Goal: Task Accomplishment & Management: Manage account settings

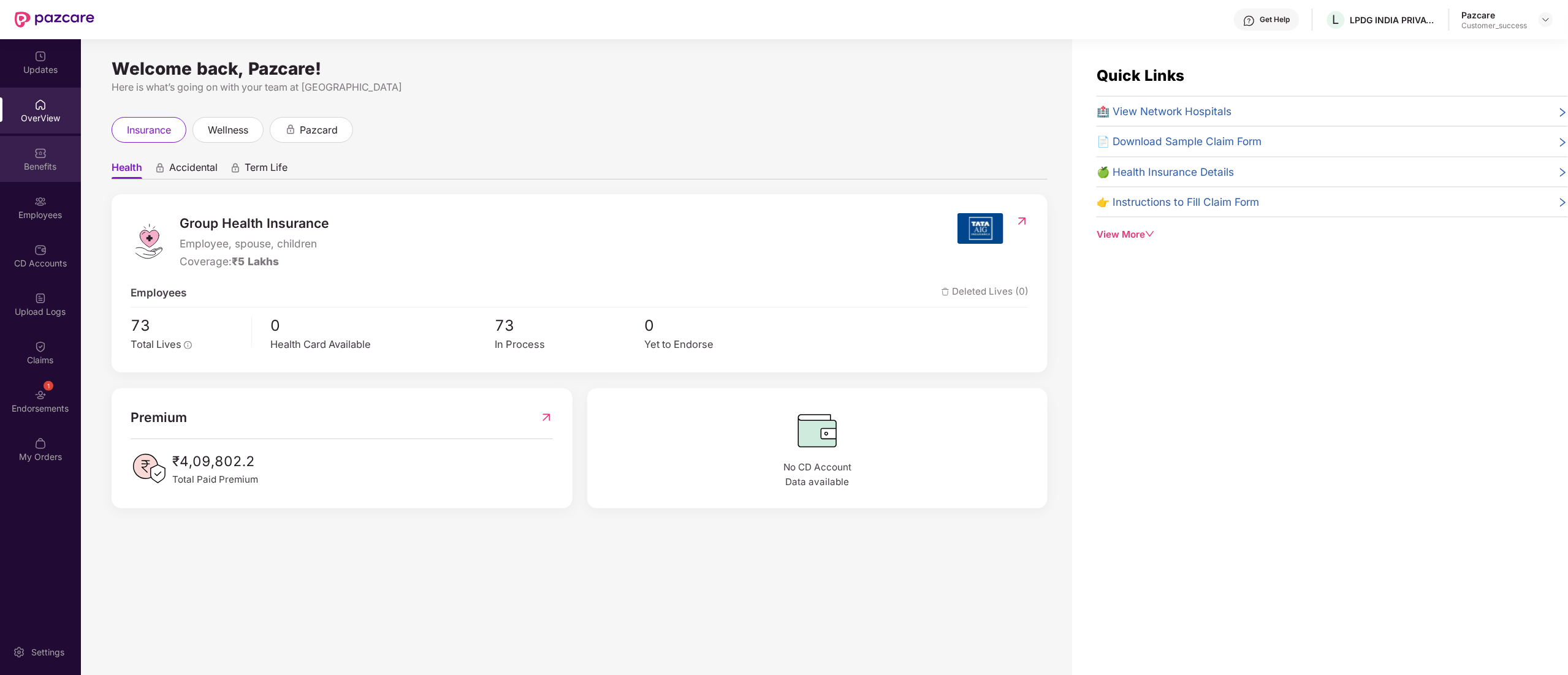
click at [30, 163] on div "Benefits" at bounding box center [40, 166] width 81 height 12
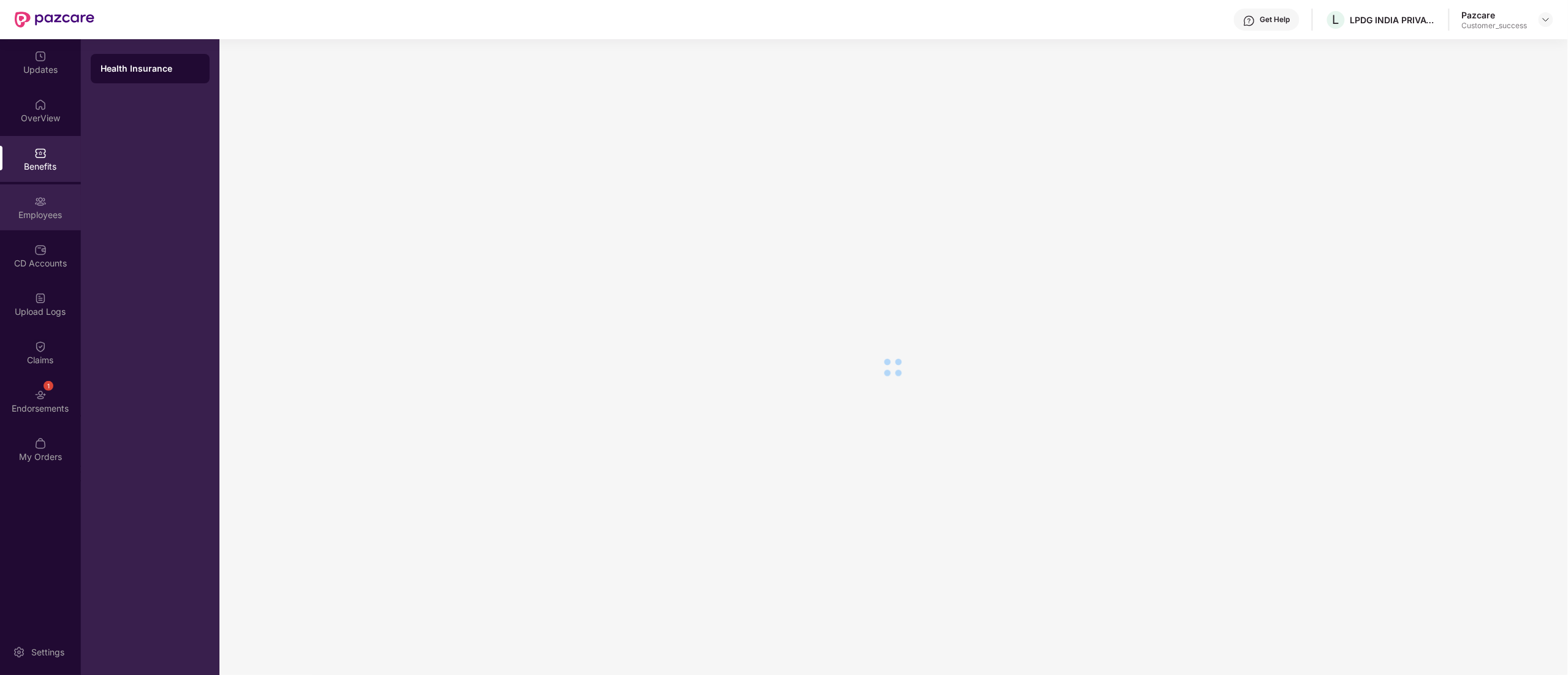
click at [34, 194] on div at bounding box center [40, 200] width 12 height 12
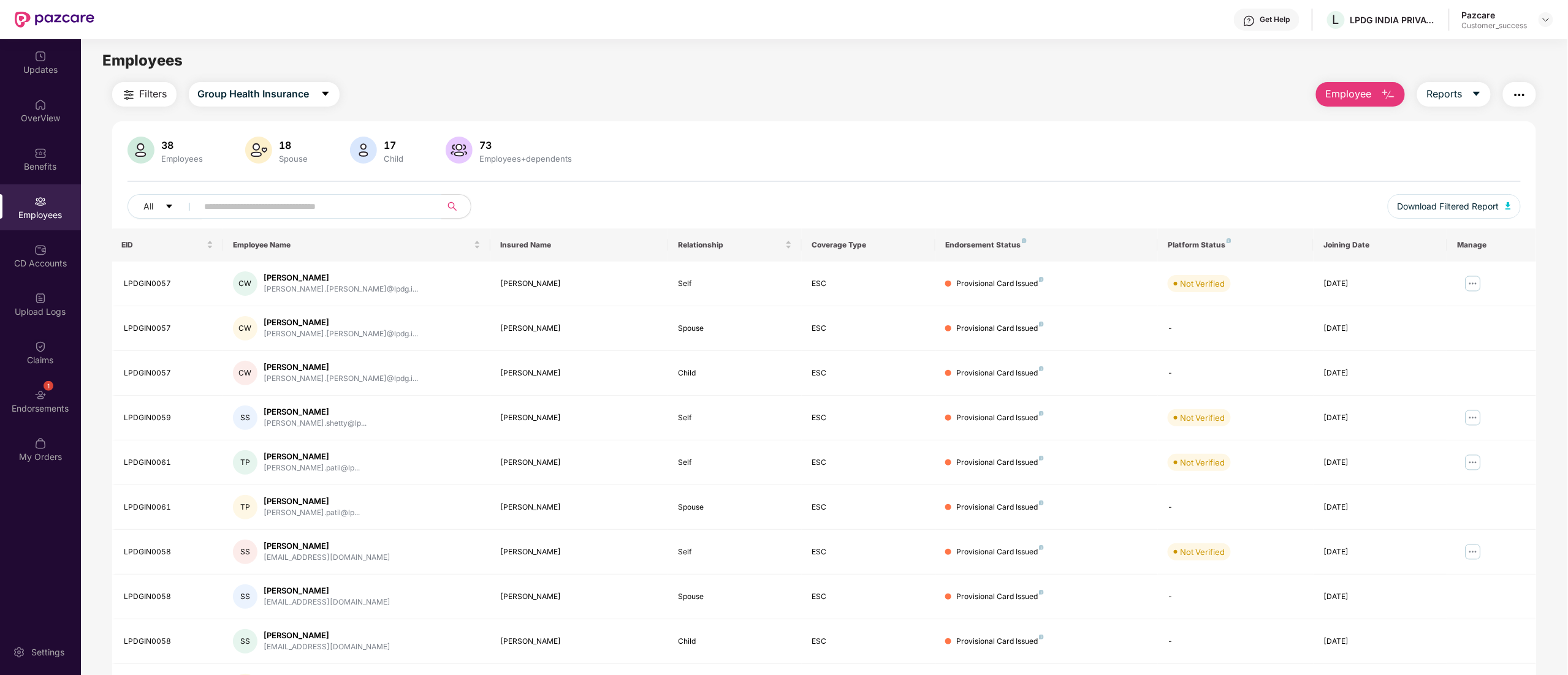
click at [326, 202] on input "text" at bounding box center [315, 207] width 220 height 19
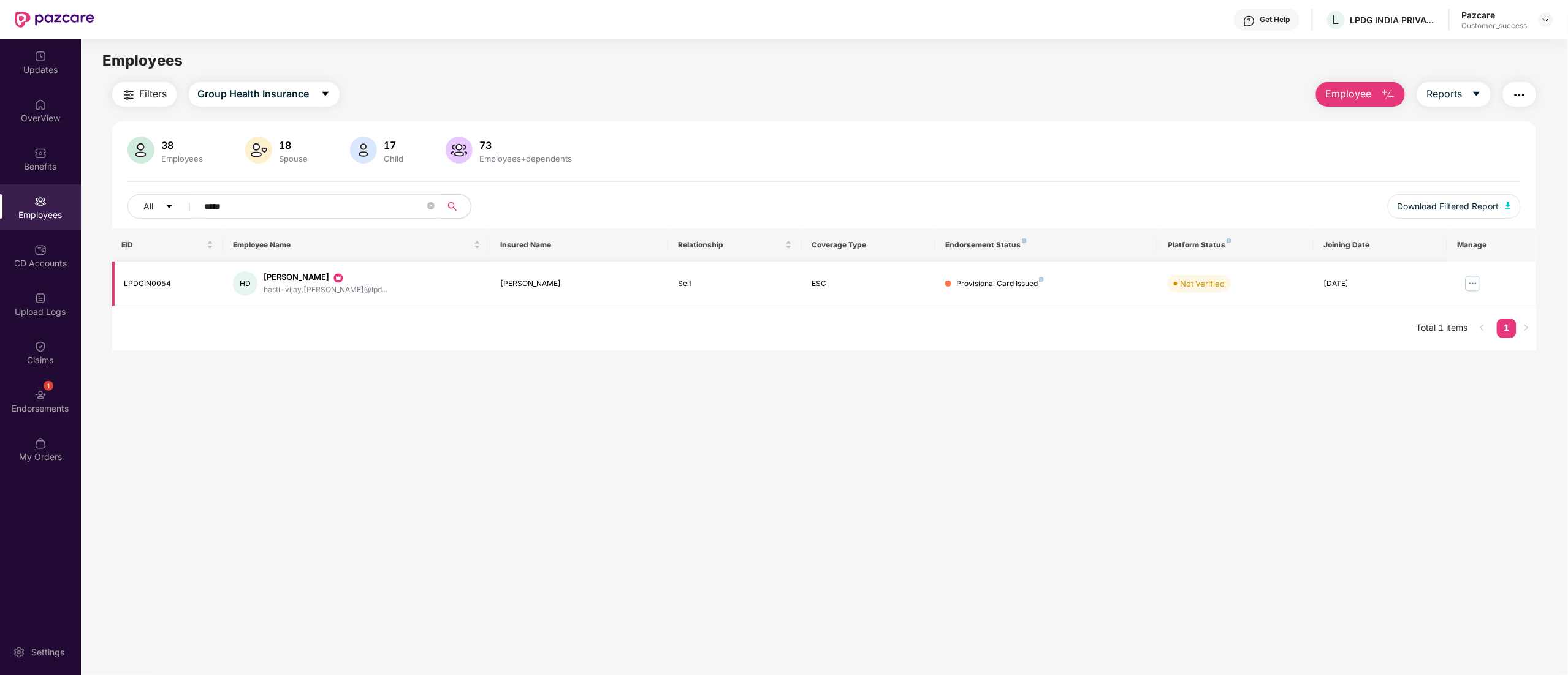
type input "*****"
click at [1472, 283] on img at bounding box center [1473, 284] width 20 height 20
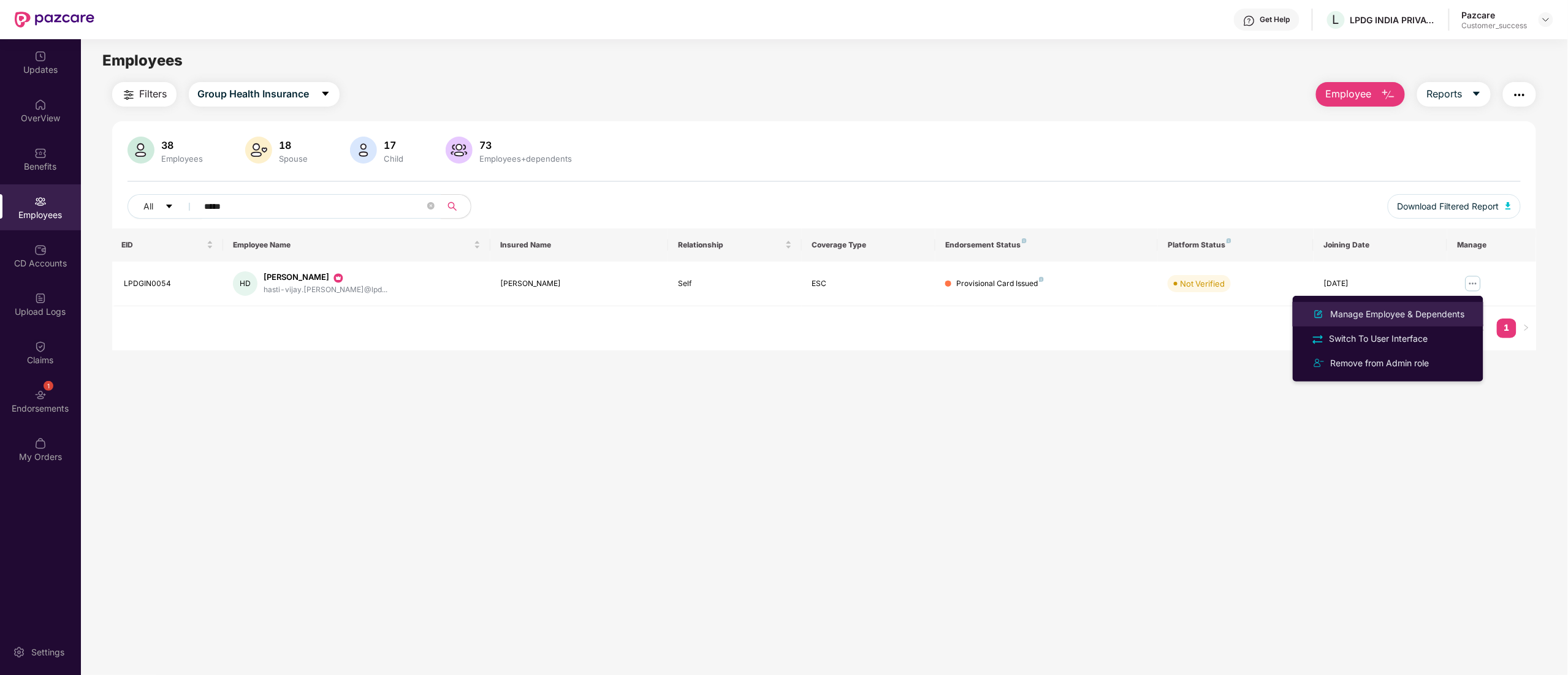
click at [1406, 315] on div "Manage Employee & Dependents" at bounding box center [1397, 314] width 139 height 14
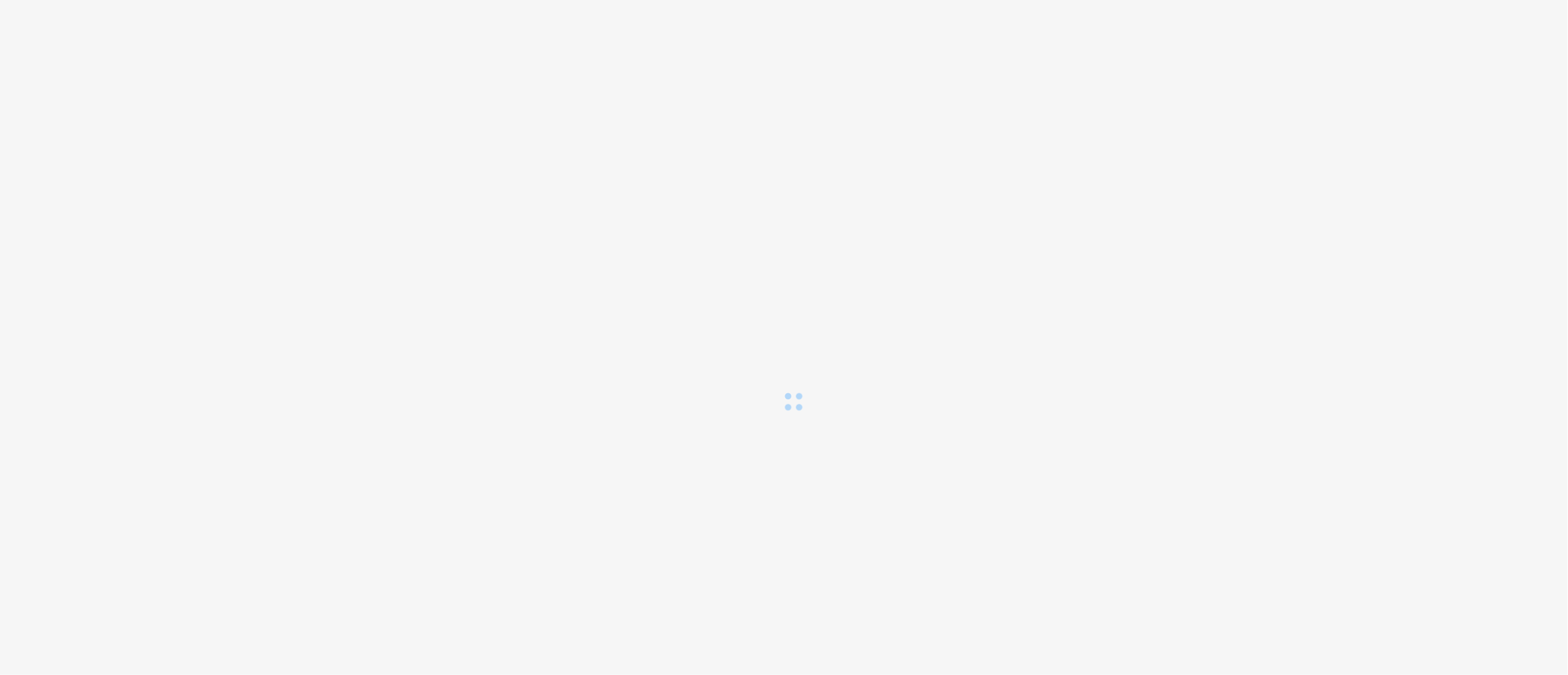
click at [784, 402] on span at bounding box center [794, 402] width 20 height 20
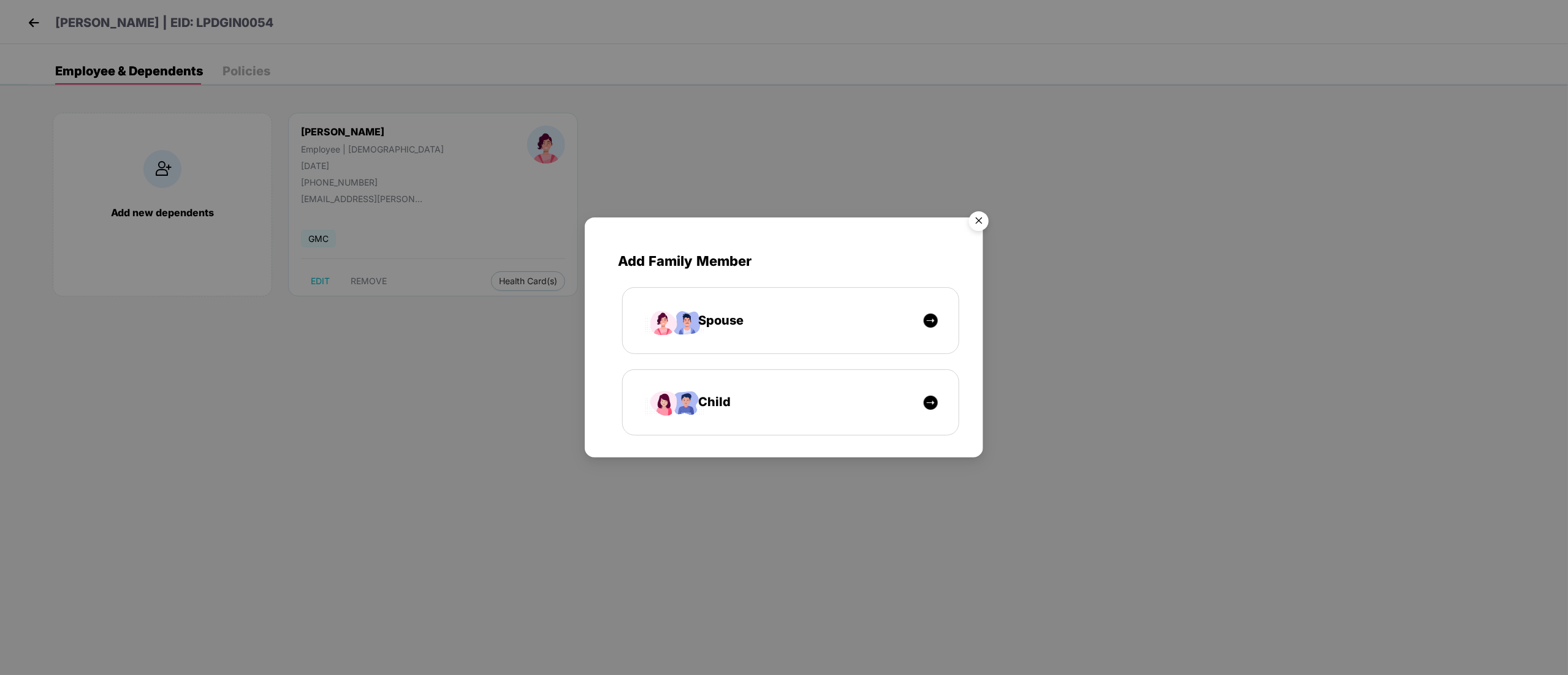
click at [978, 216] on img "Close" at bounding box center [978, 223] width 34 height 34
